Goal: Transaction & Acquisition: Subscribe to service/newsletter

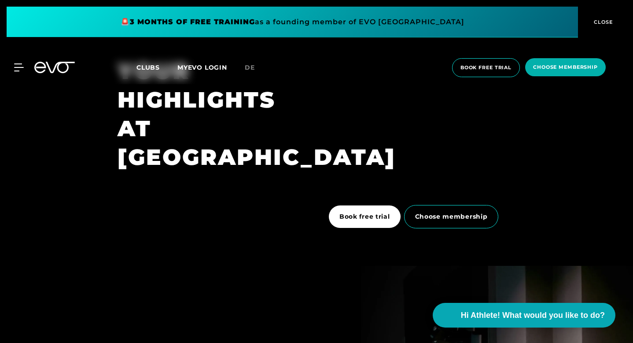
scroll to position [1440, 0]
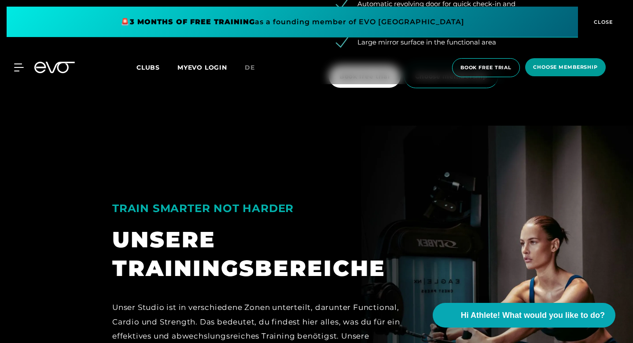
click at [567, 64] on span "choose membership" at bounding box center [565, 66] width 65 height 7
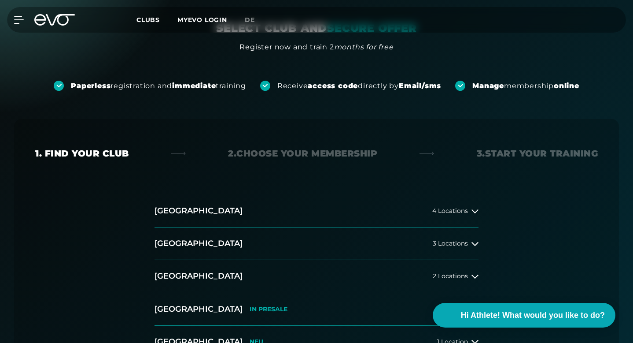
scroll to position [137, 0]
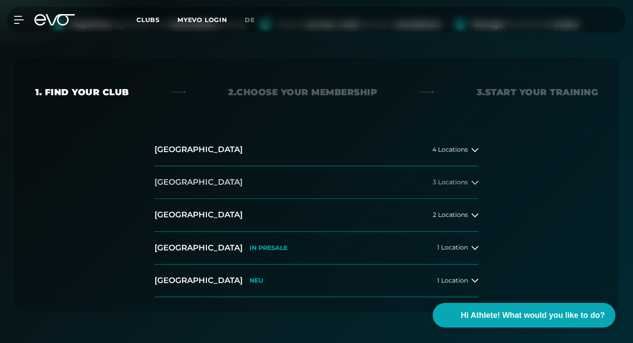
click at [272, 187] on button "[GEOGRAPHIC_DATA] 3 Locations" at bounding box center [317, 182] width 324 height 33
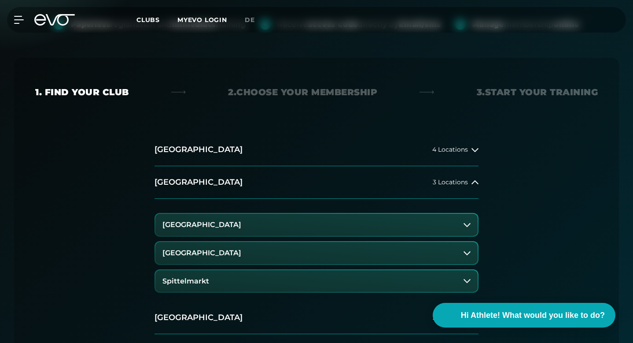
click at [290, 227] on button "[GEOGRAPHIC_DATA]" at bounding box center [316, 225] width 322 height 22
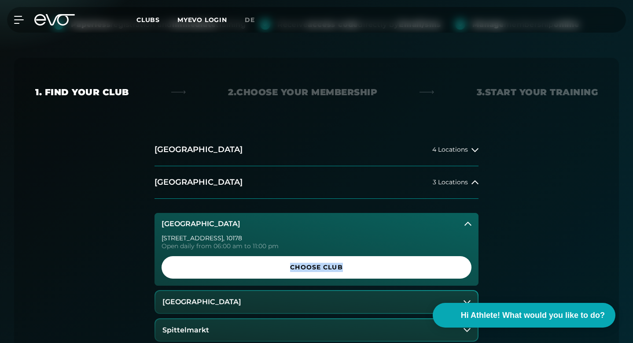
click at [265, 296] on button "[GEOGRAPHIC_DATA]" at bounding box center [316, 302] width 322 height 22
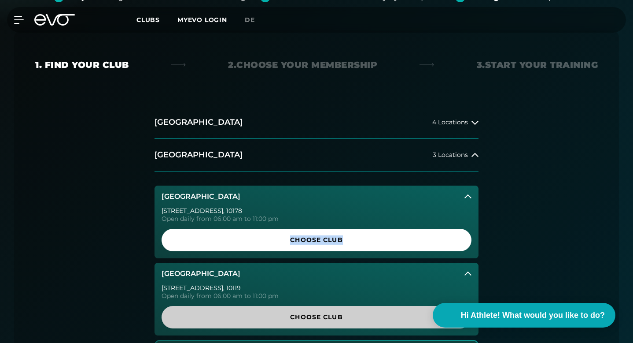
click at [267, 317] on span "Choose Club" at bounding box center [316, 316] width 289 height 9
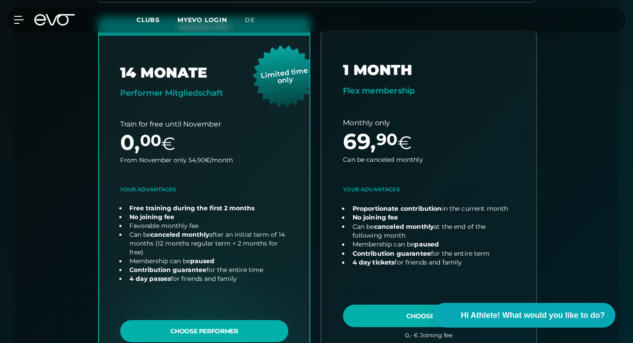
scroll to position [301, 0]
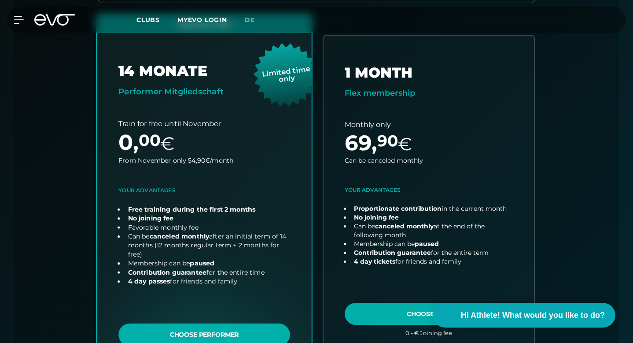
click at [289, 173] on link "choose plan" at bounding box center [204, 192] width 215 height 355
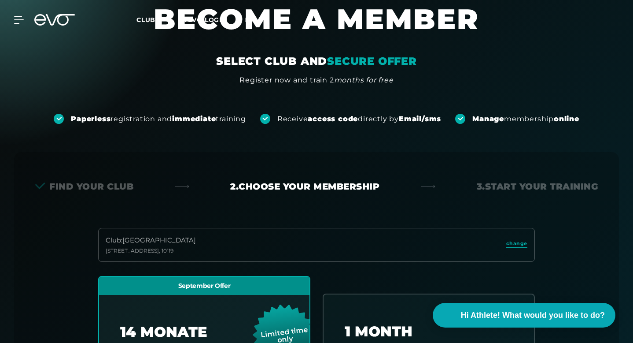
scroll to position [0, 0]
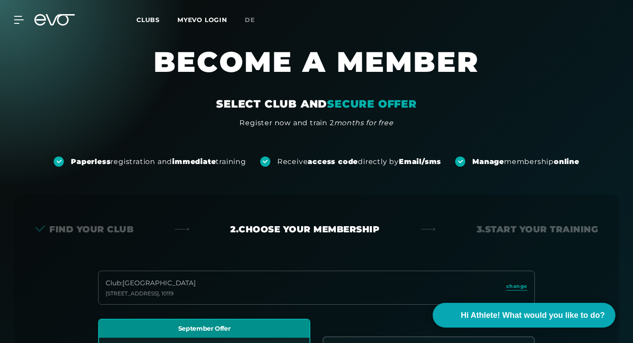
click at [144, 18] on span "Clubs" at bounding box center [147, 20] width 23 height 8
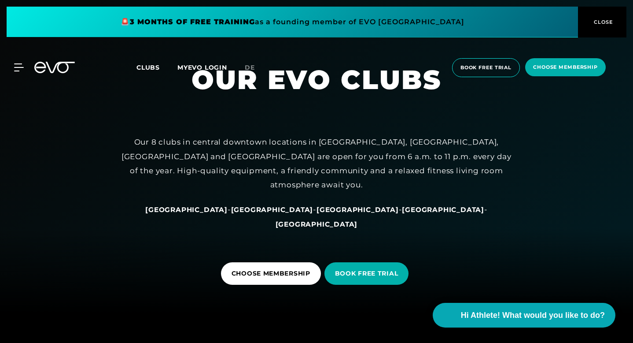
scroll to position [33, 0]
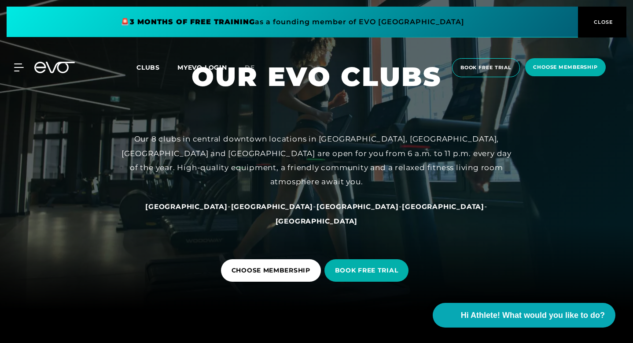
click at [218, 210] on span "[GEOGRAPHIC_DATA]" at bounding box center [186, 206] width 82 height 8
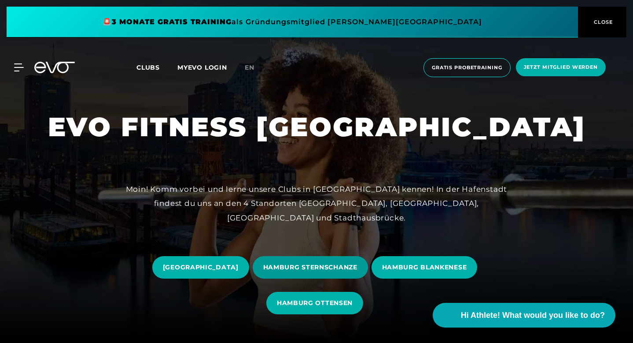
click at [368, 261] on span "HAMBURG STERNSCHANZE" at bounding box center [310, 267] width 115 height 22
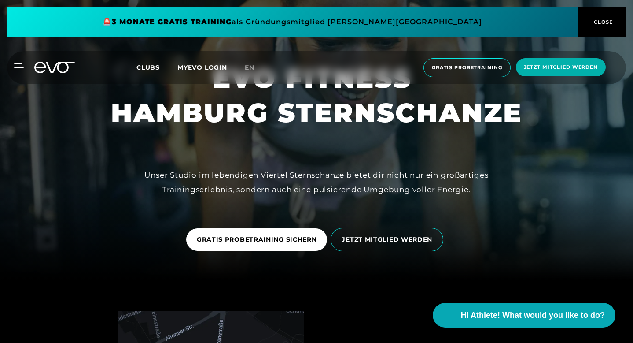
scroll to position [61, 0]
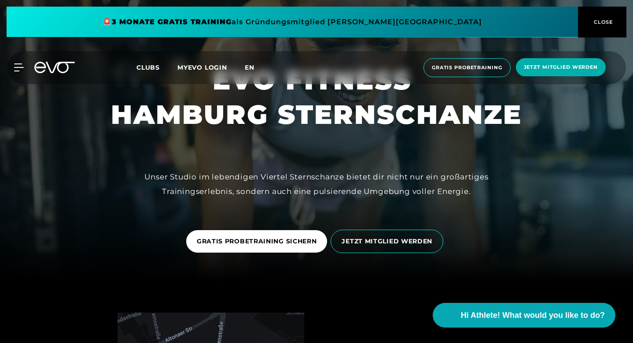
click at [245, 64] on span "en" at bounding box center [250, 67] width 10 height 8
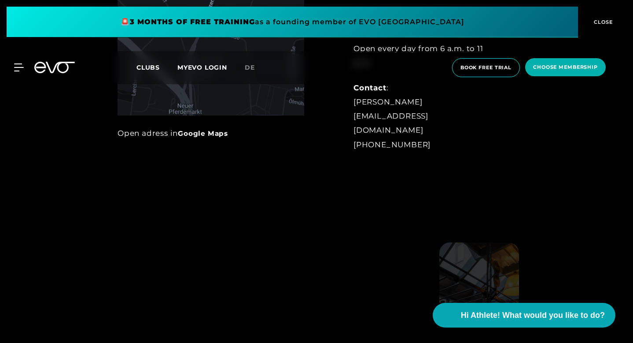
scroll to position [777, 0]
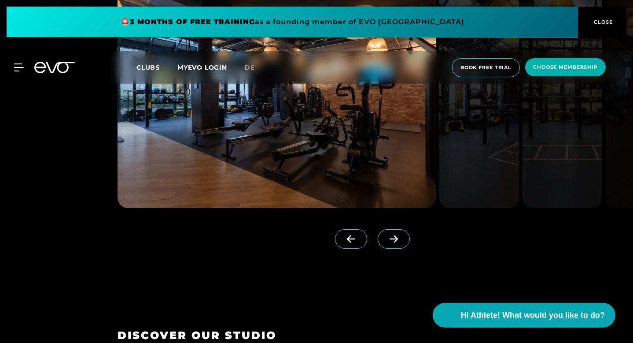
click at [279, 172] on img at bounding box center [277, 99] width 318 height 218
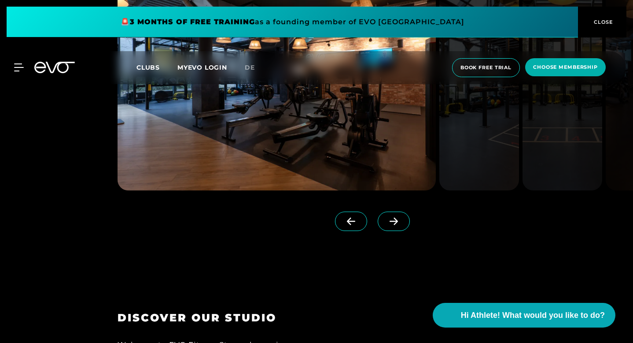
click at [395, 247] on div at bounding box center [257, 218] width 279 height 56
click at [397, 225] on icon at bounding box center [393, 221] width 15 height 8
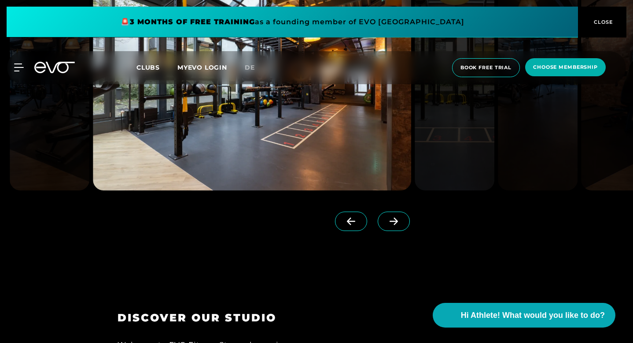
click at [397, 225] on icon at bounding box center [393, 221] width 15 height 8
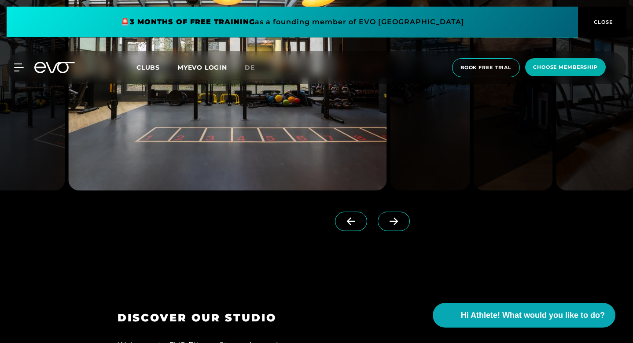
click at [397, 225] on icon at bounding box center [393, 221] width 15 height 8
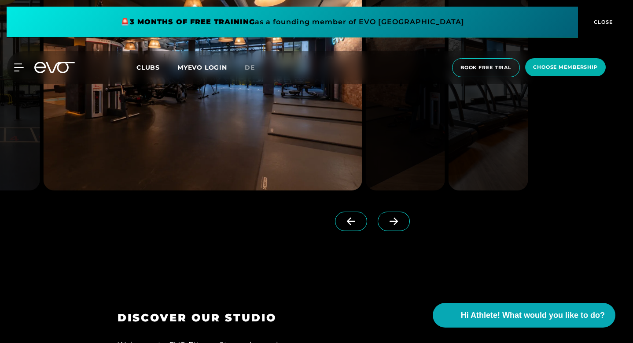
click at [397, 225] on icon at bounding box center [393, 221] width 15 height 8
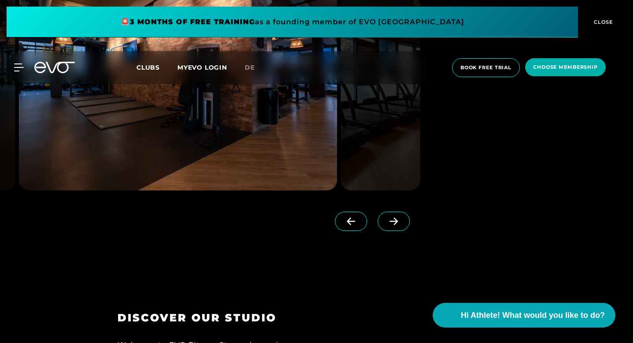
click at [397, 225] on icon at bounding box center [393, 221] width 15 height 8
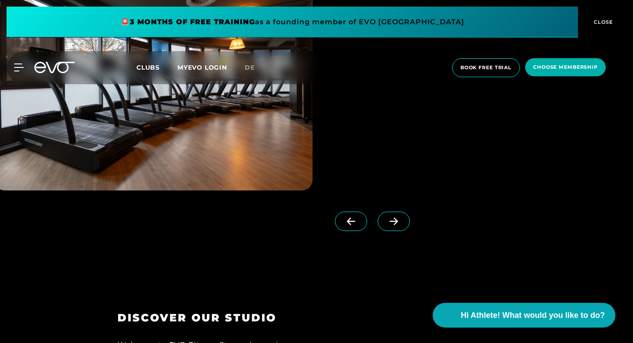
click at [397, 225] on icon at bounding box center [393, 221] width 15 height 8
